Goal: Information Seeking & Learning: Learn about a topic

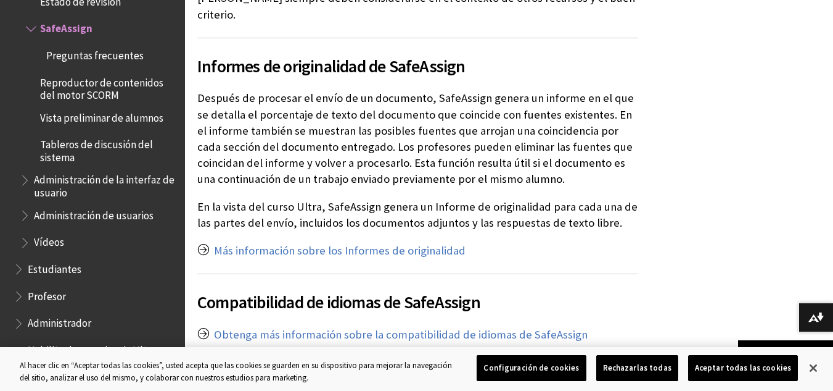
scroll to position [2036, 0]
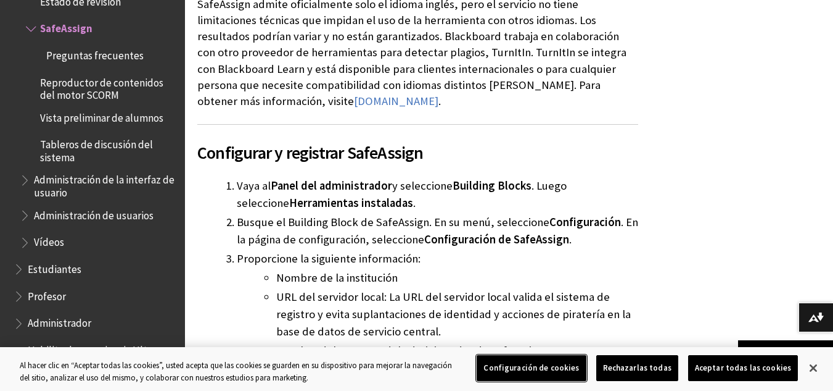
scroll to position [2373, 0]
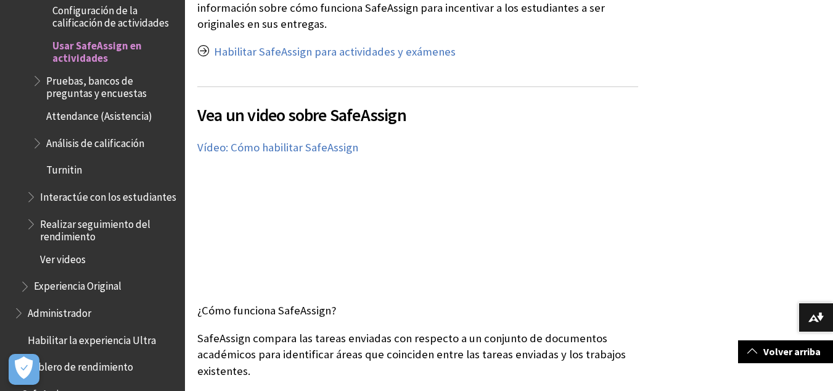
scroll to position [377, 0]
